Goal: Task Accomplishment & Management: Complete application form

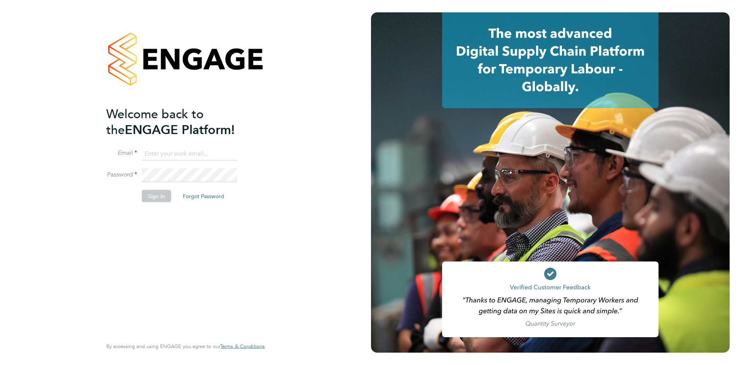
type input "michelle.aldridge@adore-recruitment.co.uk"
click at [160, 198] on button "Sign In" at bounding box center [156, 196] width 29 height 12
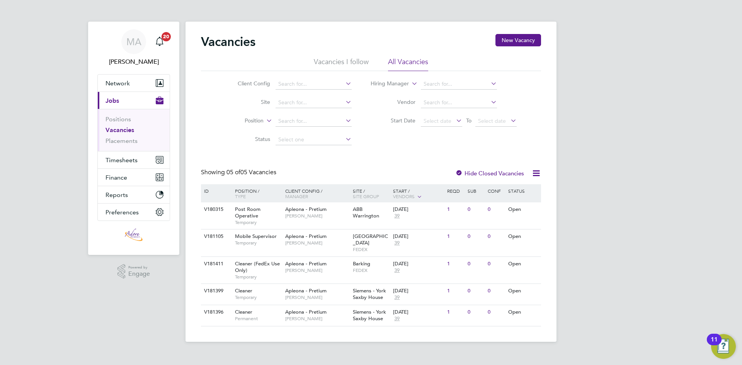
click at [112, 129] on link "Vacancies" at bounding box center [120, 129] width 29 height 7
click at [246, 234] on span "Mobile Supervisor" at bounding box center [256, 236] width 42 height 7
